Goal: Communication & Community: Answer question/provide support

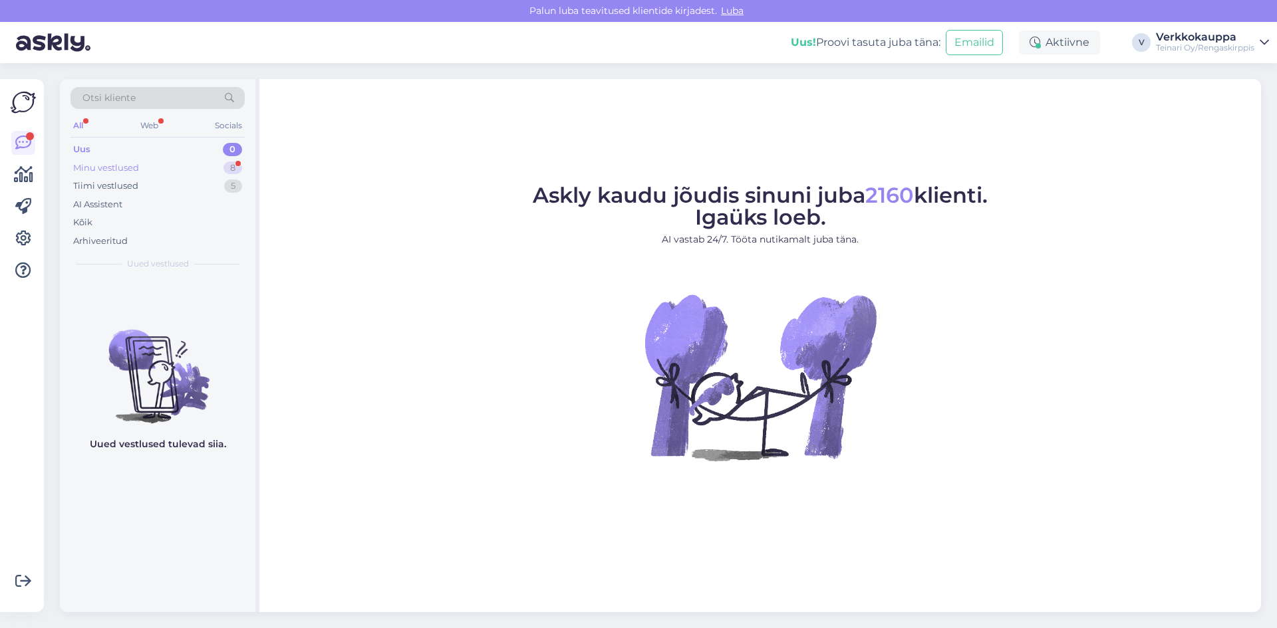
click at [123, 170] on div "Minu vestlused" at bounding box center [106, 168] width 66 height 13
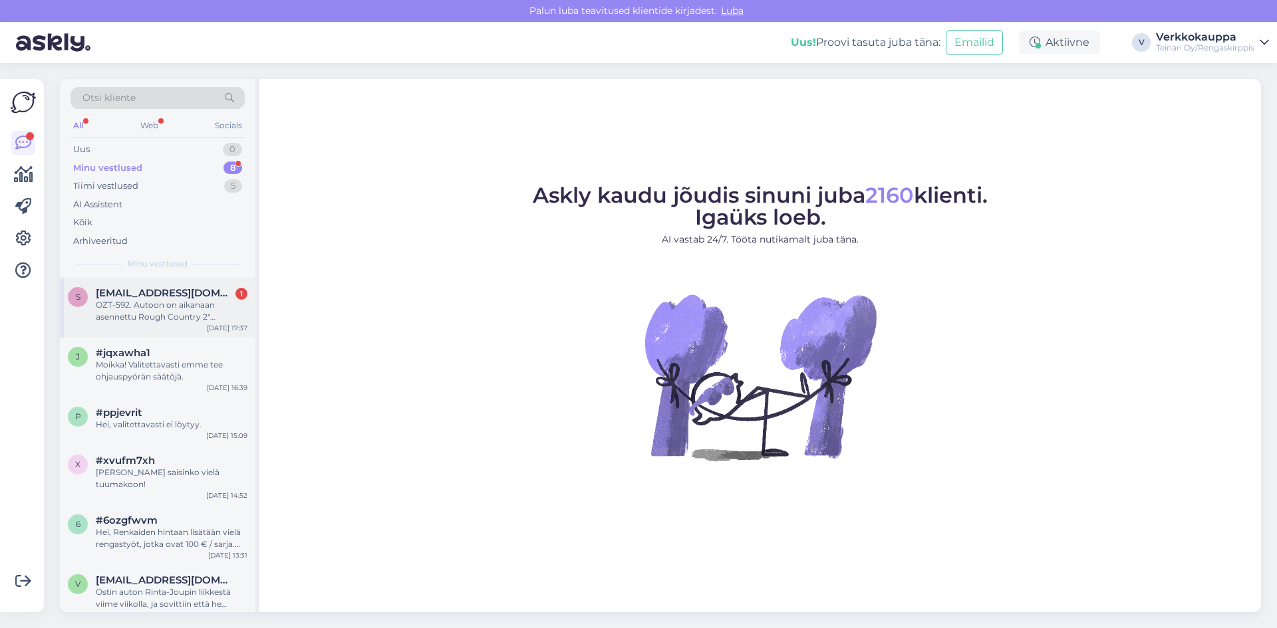
click at [176, 309] on div "OZT-592. Autoon on aikanaan asennettu Rough Country 2" korotuspalat, joten tila…" at bounding box center [172, 311] width 152 height 24
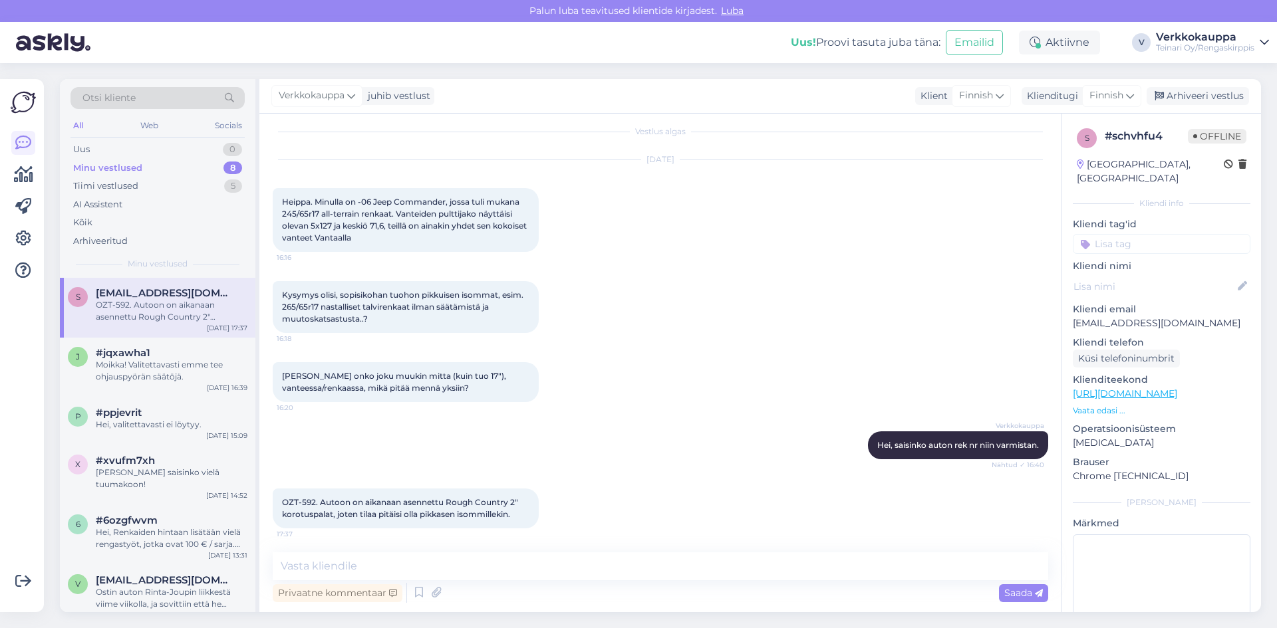
scroll to position [12, 0]
drag, startPoint x: 313, startPoint y: 500, endPoint x: 285, endPoint y: 501, distance: 28.6
click at [285, 501] on span "OZT-592. Autoon on aikanaan asennettu Rough Country 2" korotuspalat, joten tila…" at bounding box center [401, 506] width 238 height 22
copy span "OZT-592"
click at [406, 444] on div "Verkkokauppa Hei, saisinko auton rek nr niin varmistan. Nähtud ✓ 16:40" at bounding box center [660, 442] width 775 height 57
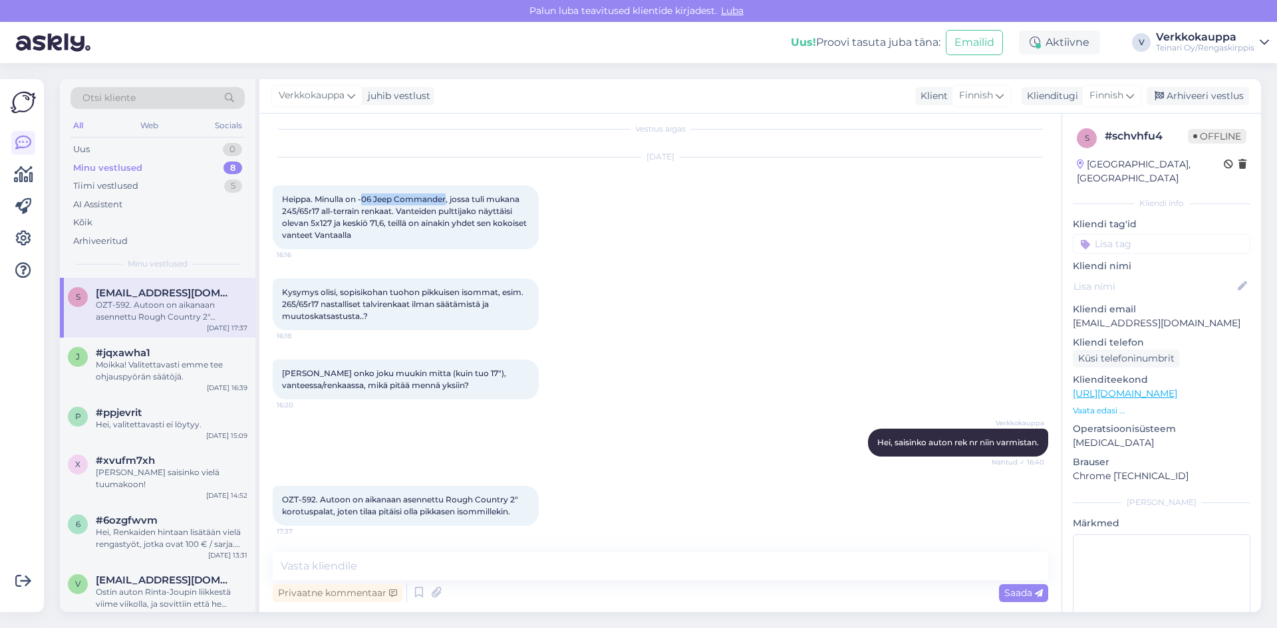
drag, startPoint x: 362, startPoint y: 198, endPoint x: 448, endPoint y: 198, distance: 85.8
click at [448, 198] on span "Heippa. Minulla on -06 Jeep Commander, jossa tuli mukana 245/65r17 all-terrain …" at bounding box center [405, 217] width 247 height 46
copy span "06 Jeep Commander"
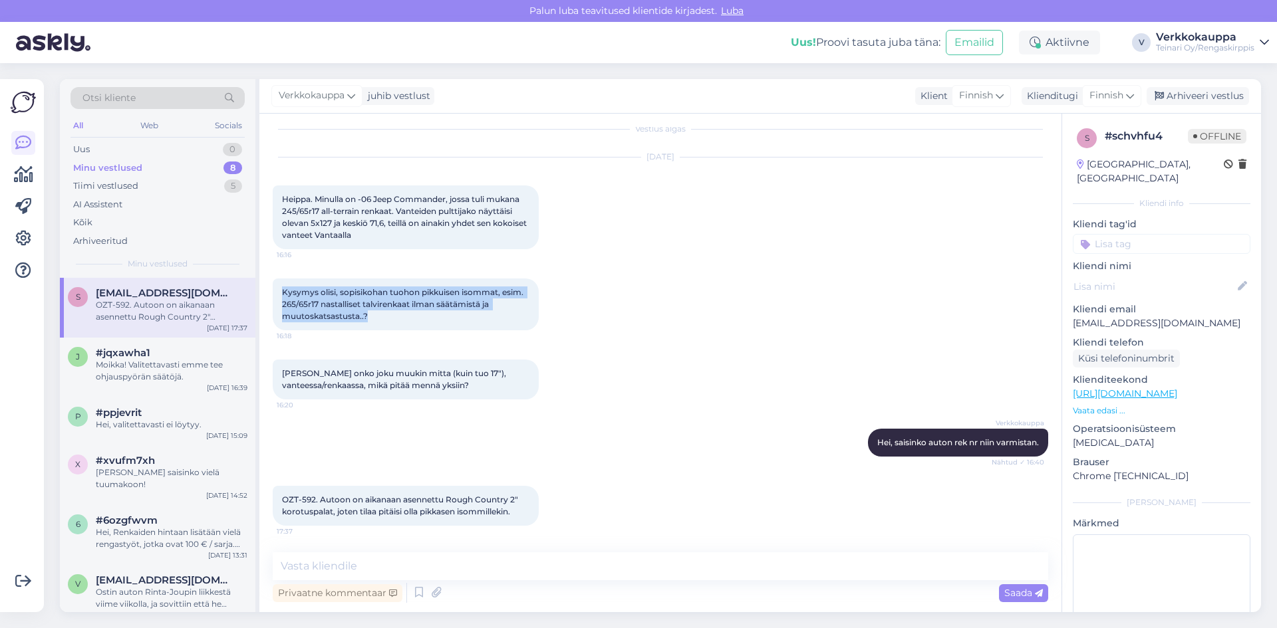
drag, startPoint x: 283, startPoint y: 290, endPoint x: 353, endPoint y: 312, distance: 73.8
click at [385, 320] on div "Kysymys olisi, sopisikohan tuohon pikkuisen isommat, esim. 265/65r17 nastallise…" at bounding box center [406, 305] width 266 height 52
copy span "Kysymys olisi, sopisikohan tuohon pikkuisen isommat, esim. 265/65r17 nastallise…"
paste textarea "Hei, Kiitos kysymyksestäsi! Jeep Commander 2006 -malliin on alkuperäisenä renga…"
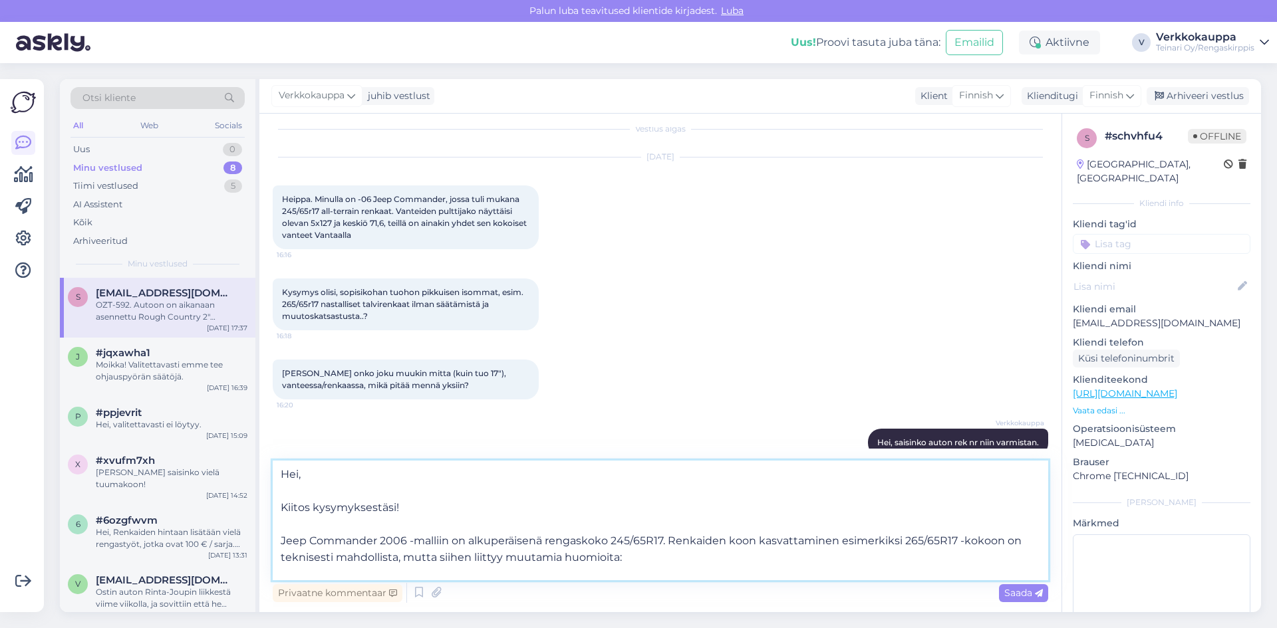
scroll to position [116, 0]
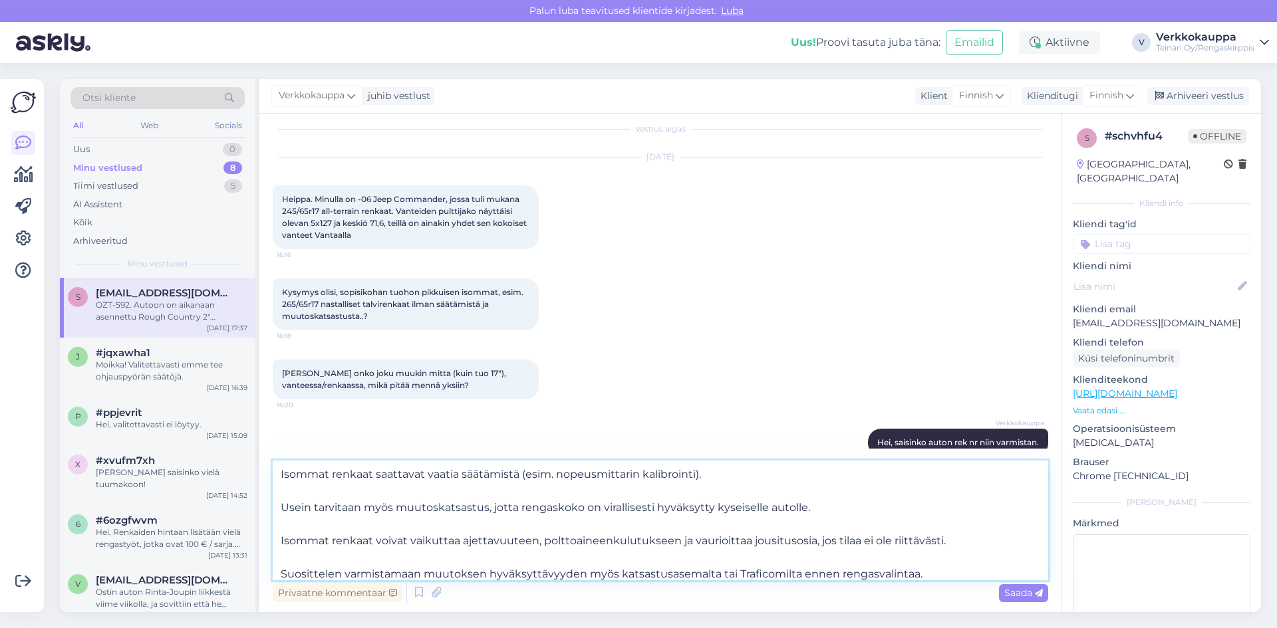
click at [284, 506] on textarea "Hei, Kiitos kysymyksestäsi! Jeep Commander 2006 -malliin on alkuperäisenä renga…" at bounding box center [660, 521] width 775 height 120
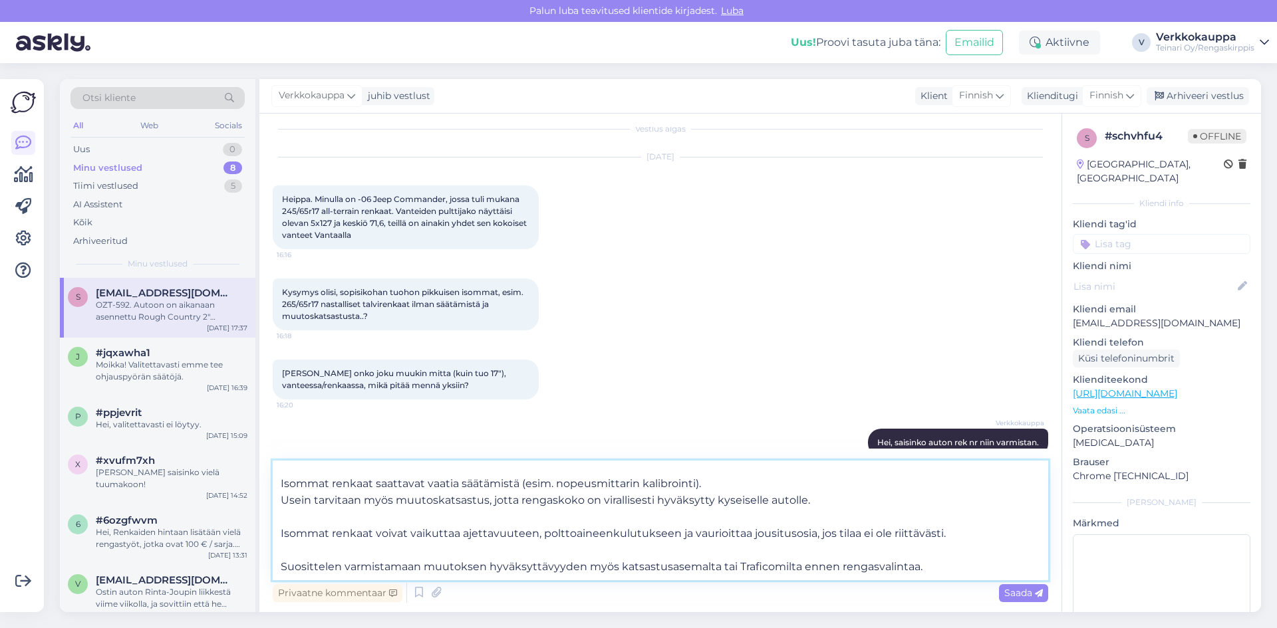
scroll to position [107, 0]
click at [283, 531] on textarea "Hei, Kiitos kysymyksestäsi! Jeep Commander 2006 -malliin on alkuperäisenä renga…" at bounding box center [660, 521] width 775 height 120
click at [281, 532] on textarea "Hei, Kiitos kysymyksestäsi! Jeep Commander 2006 -malliin on alkuperäisenä renga…" at bounding box center [660, 521] width 775 height 120
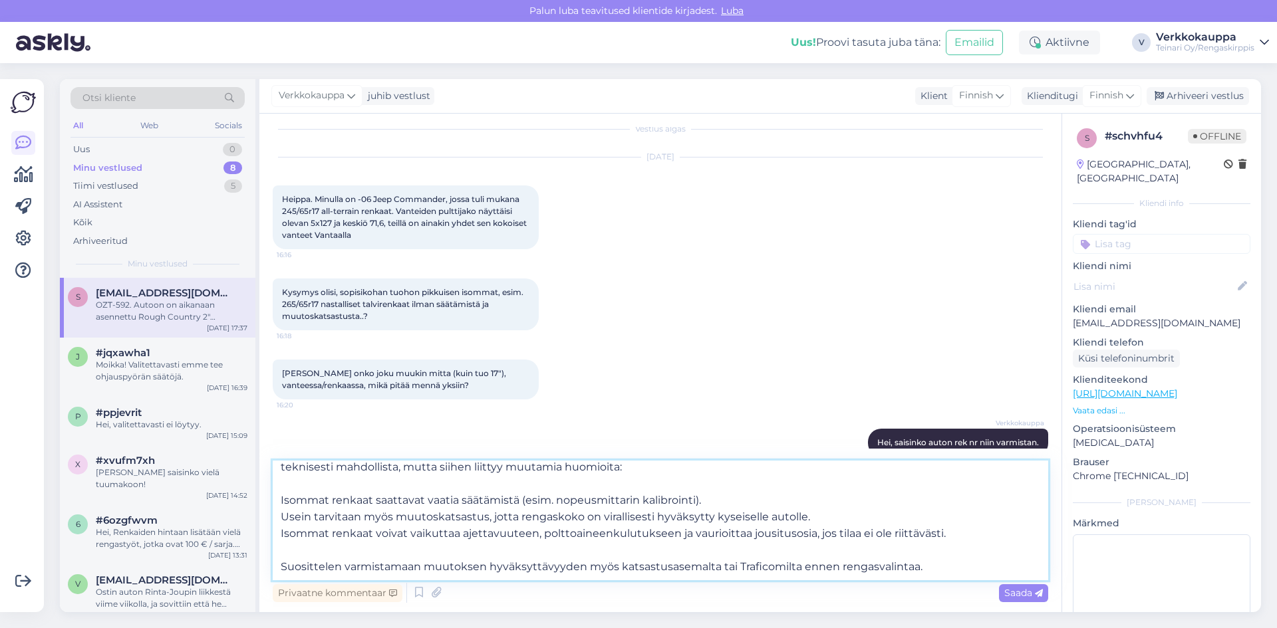
scroll to position [90, 0]
click at [280, 567] on textarea "Hei, Kiitos kysymyksestäsi! Jeep Commander 2006 -malliin on alkuperäisenä renga…" at bounding box center [660, 521] width 775 height 120
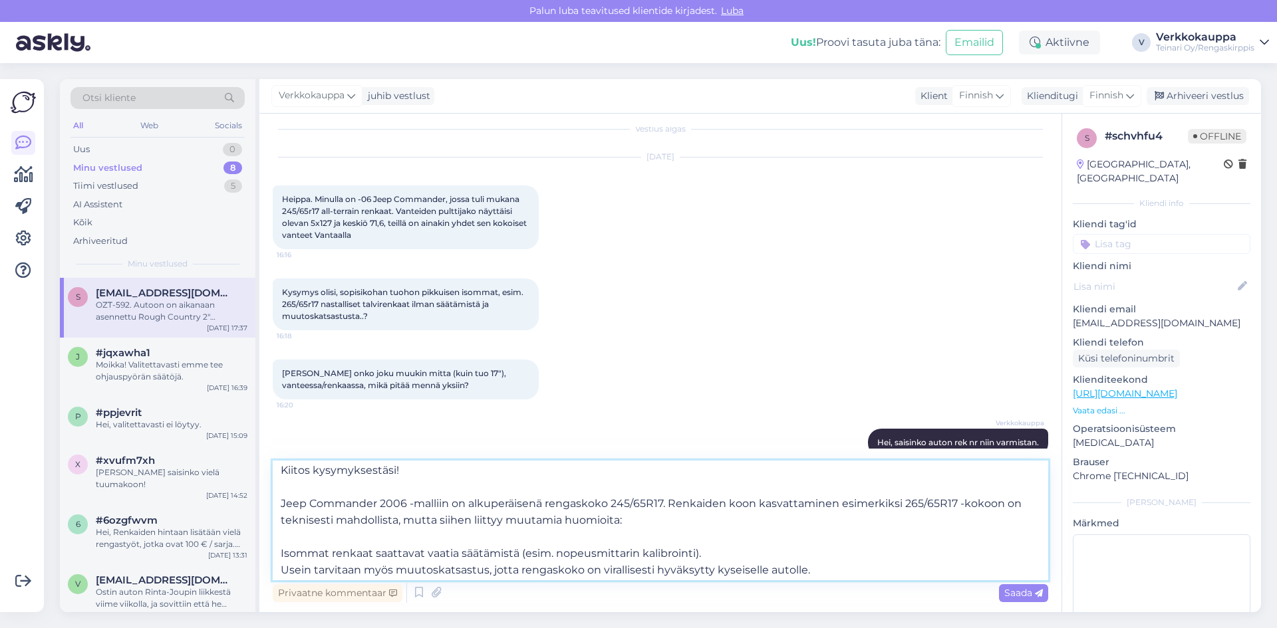
scroll to position [0, 0]
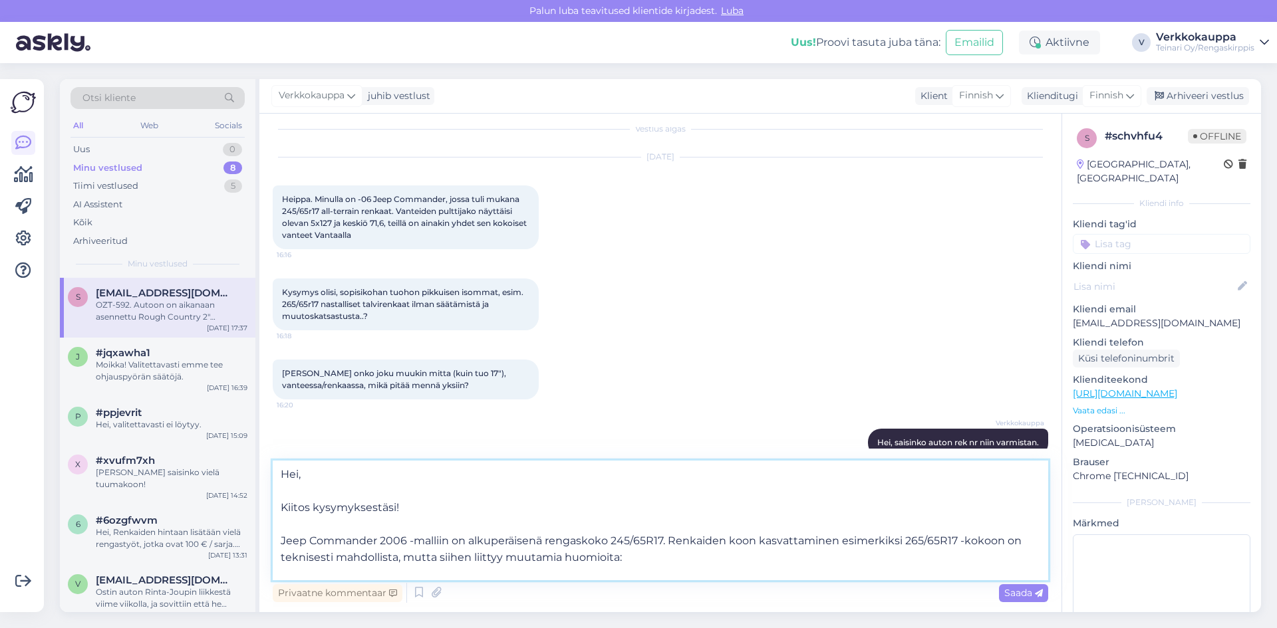
click at [283, 507] on textarea "Hei, Kiitos kysymyksestäsi! Jeep Commander 2006 -malliin on alkuperäisenä renga…" at bounding box center [660, 521] width 775 height 120
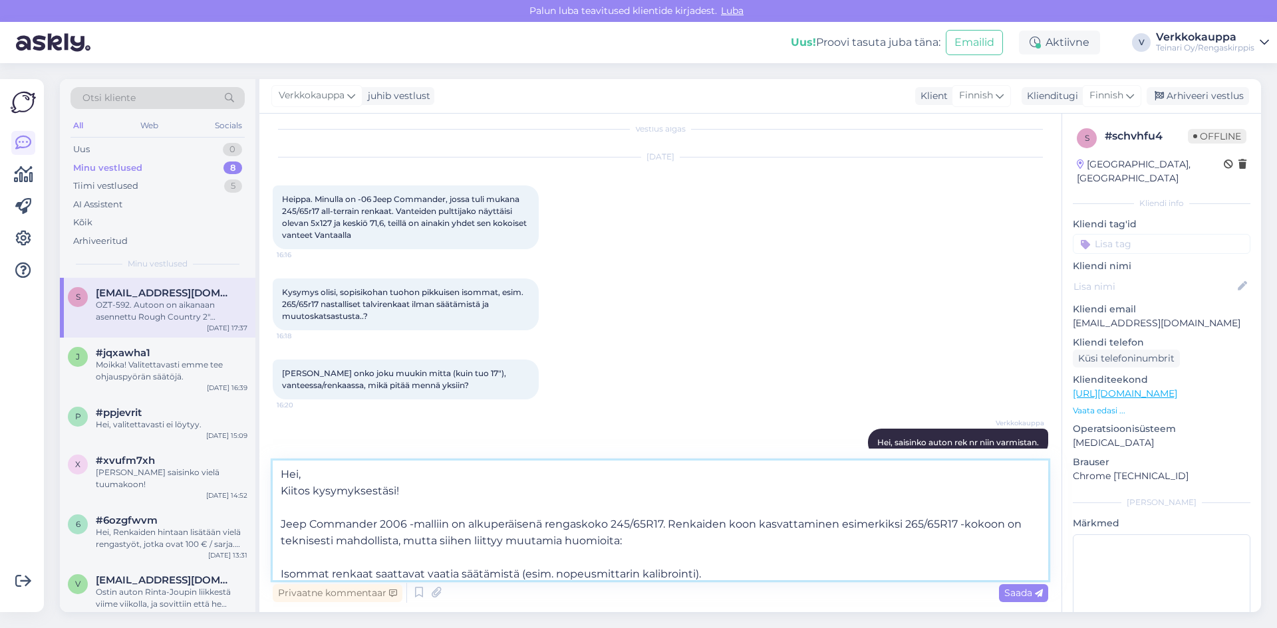
click at [281, 523] on textarea "Hei, Kiitos kysymyksestäsi! Jeep Commander 2006 -malliin on alkuperäisenä renga…" at bounding box center [660, 521] width 775 height 120
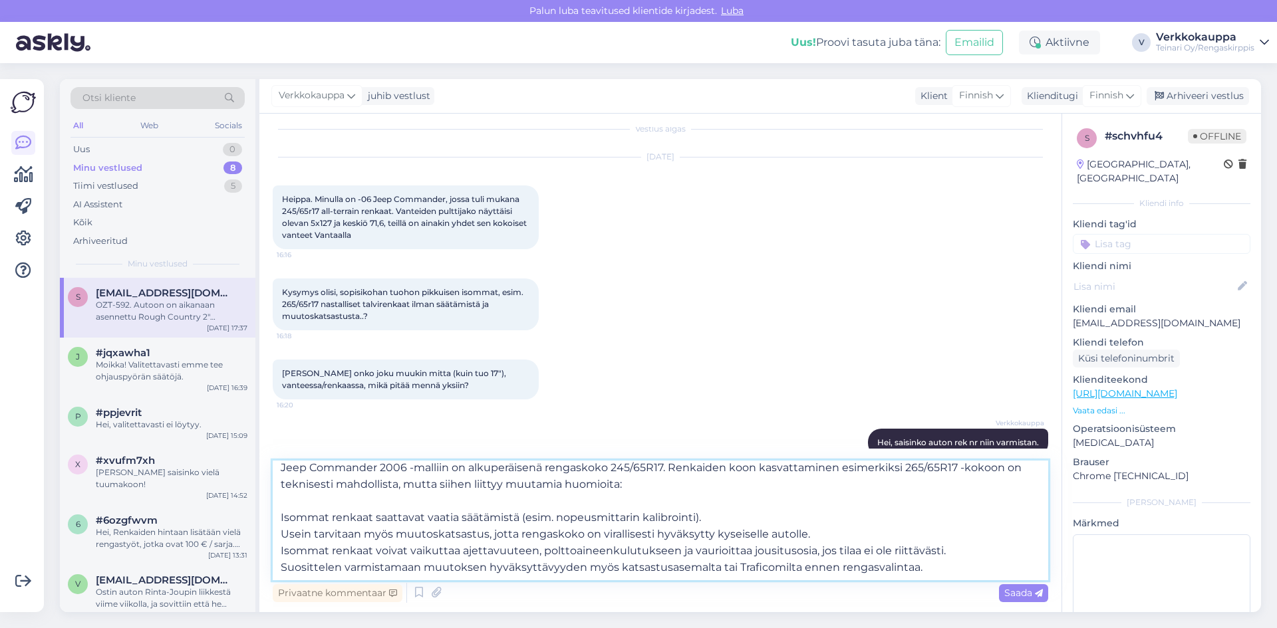
scroll to position [41, 0]
type textarea "Hei, Kiitos kysymyksestäsi! Jeep Commander 2006 -malliin on alkuperäisenä renga…"
click at [1025, 595] on span "Saada" at bounding box center [1023, 593] width 39 height 12
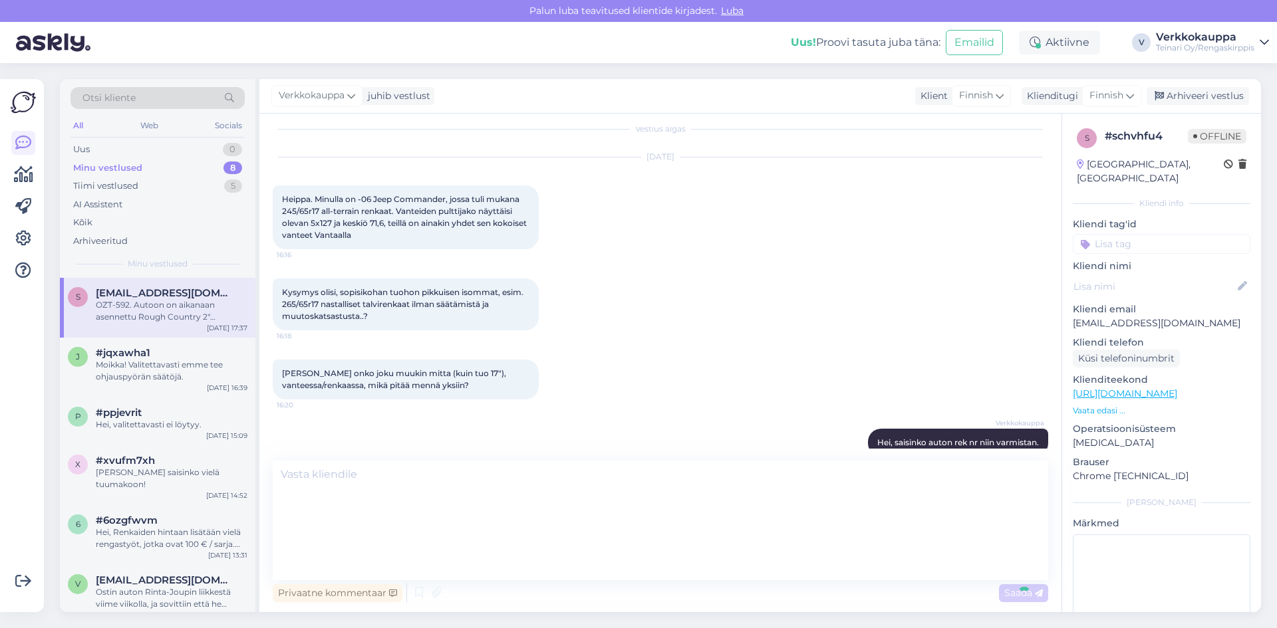
scroll to position [0, 0]
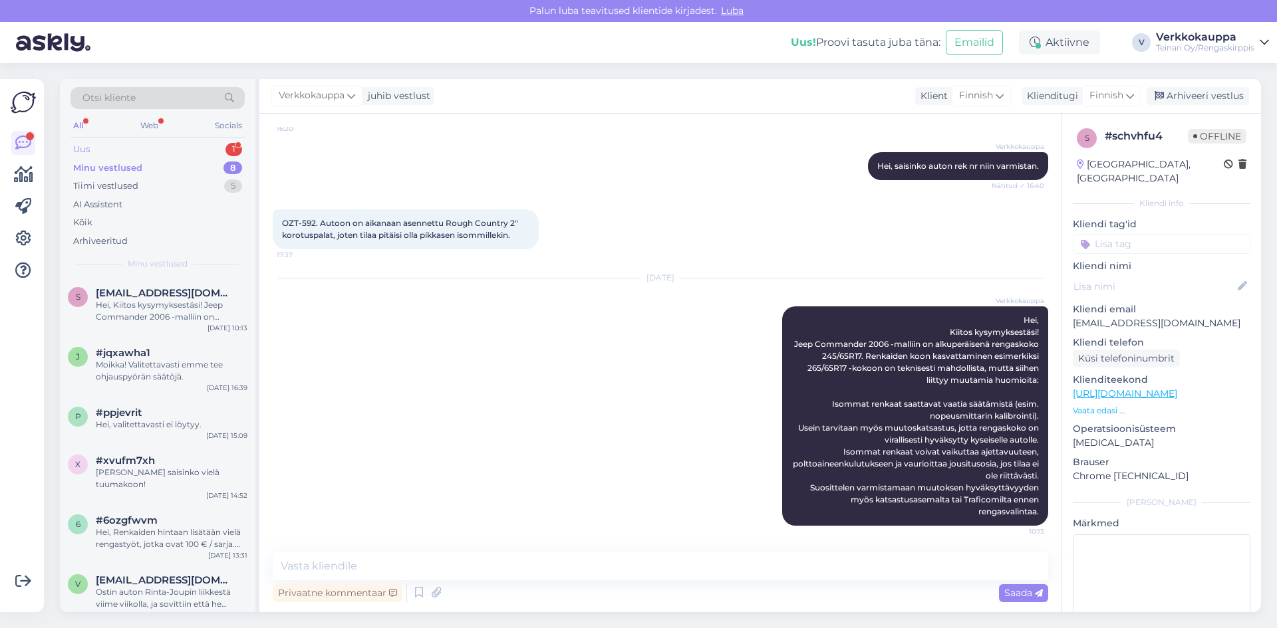
click at [128, 149] on div "Uus 1" at bounding box center [157, 149] width 174 height 19
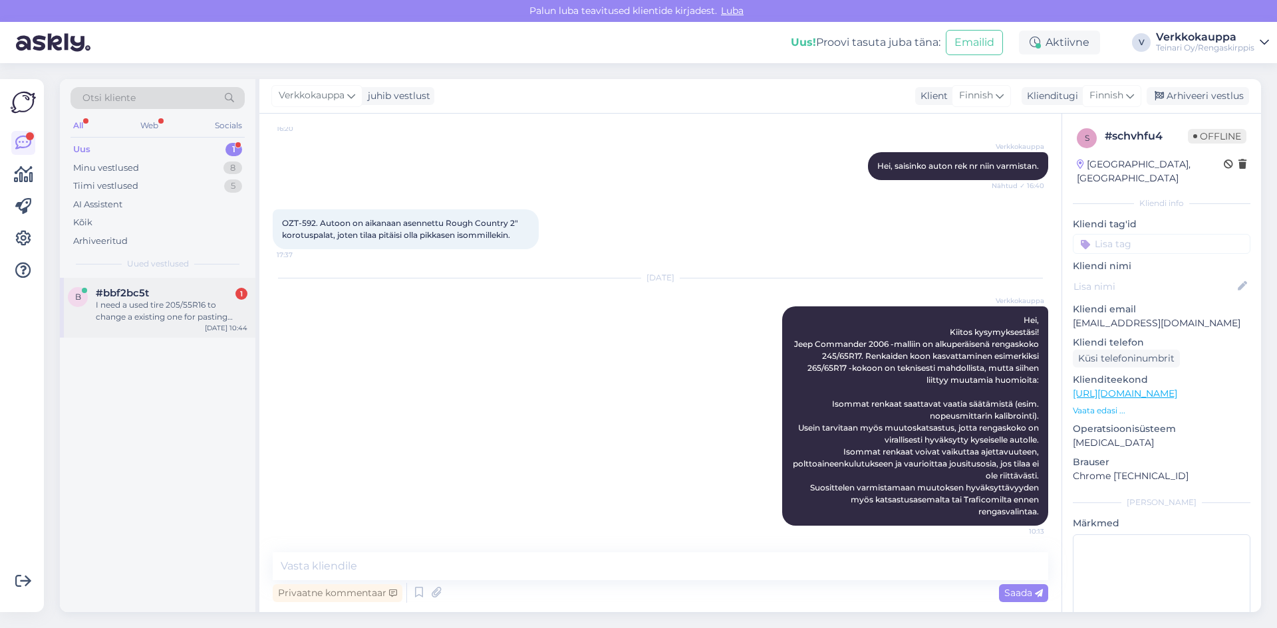
click at [160, 311] on div "I need a used tire 205/55R16 to change a existing one for pasting inespection c…" at bounding box center [172, 311] width 152 height 24
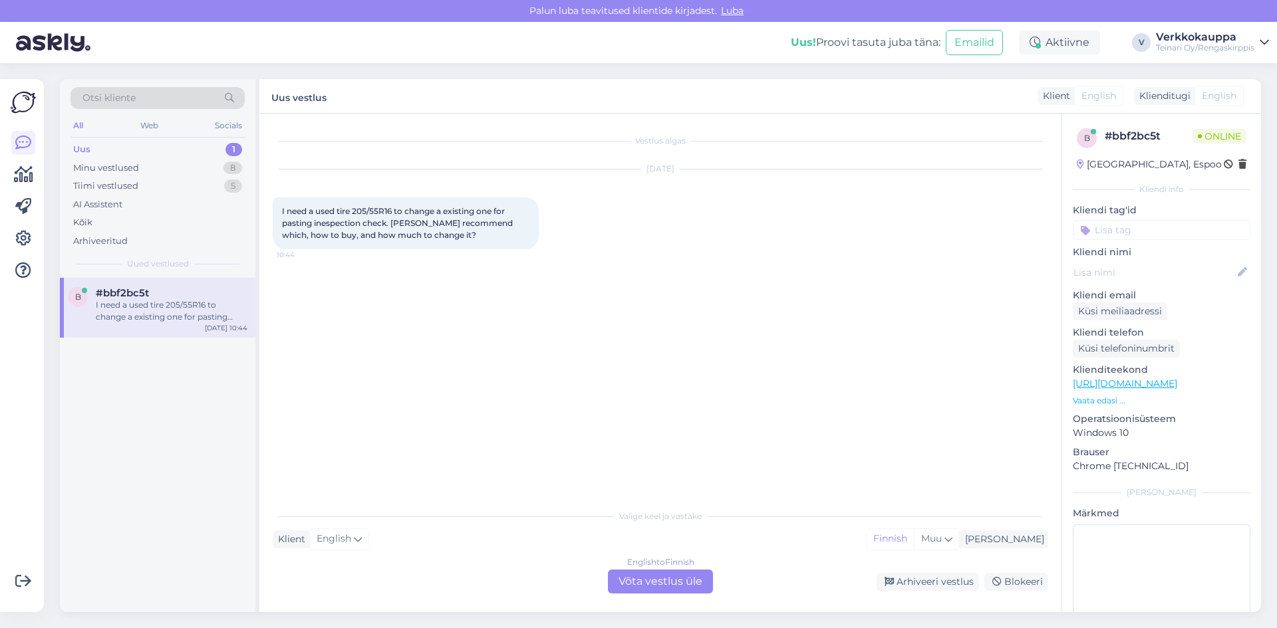
click at [658, 584] on div "English to Finnish Võta vestlus üle" at bounding box center [660, 582] width 105 height 24
